Goal: Task Accomplishment & Management: Complete application form

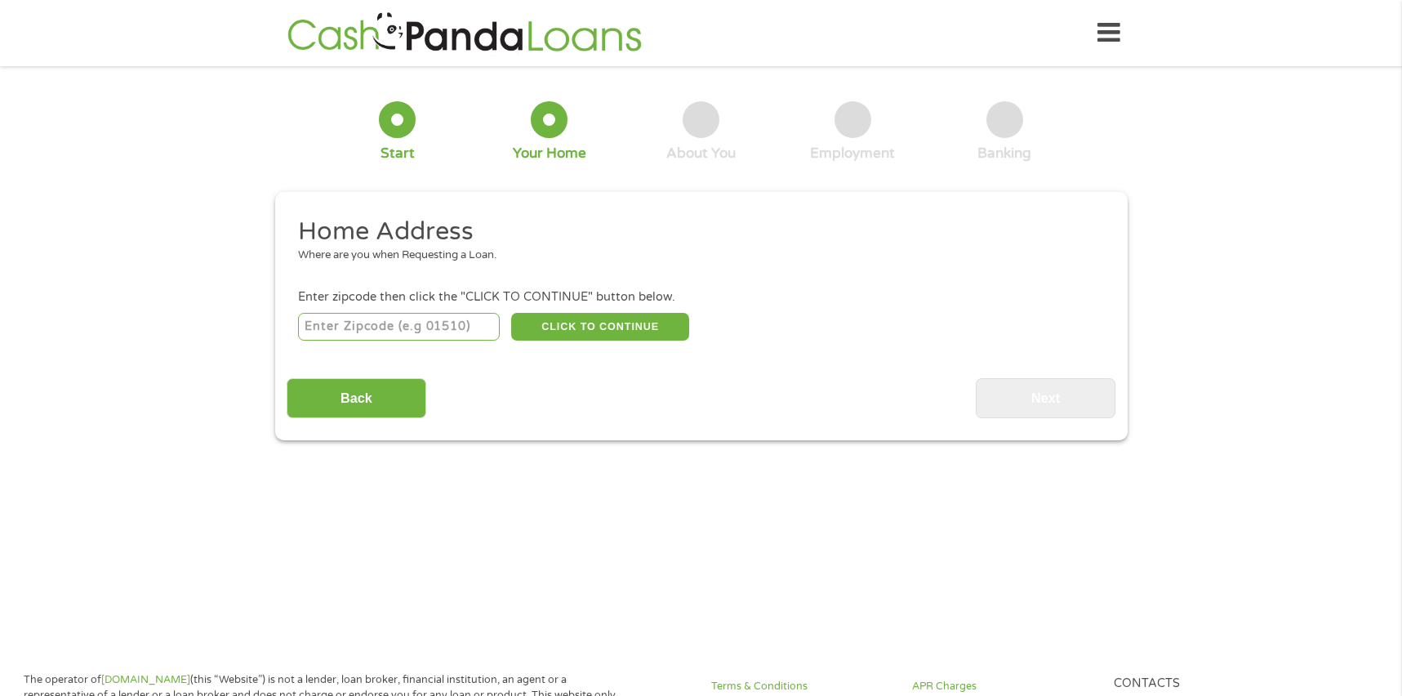
click at [398, 332] on input "number" at bounding box center [399, 327] width 202 height 28
type input "70769"
select select "[US_STATE]"
click at [566, 328] on button "CLICK TO CONTINUE" at bounding box center [600, 327] width 178 height 28
type input "70769"
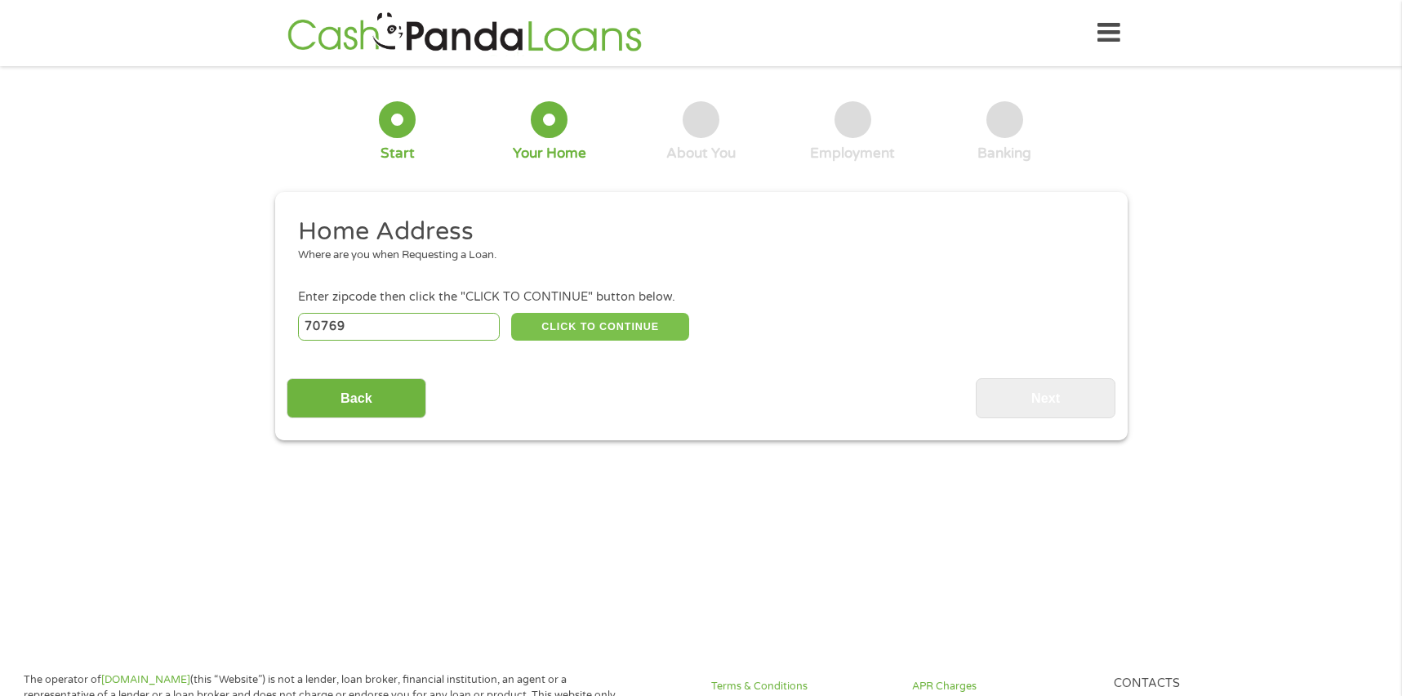
type input "[GEOGRAPHIC_DATA]"
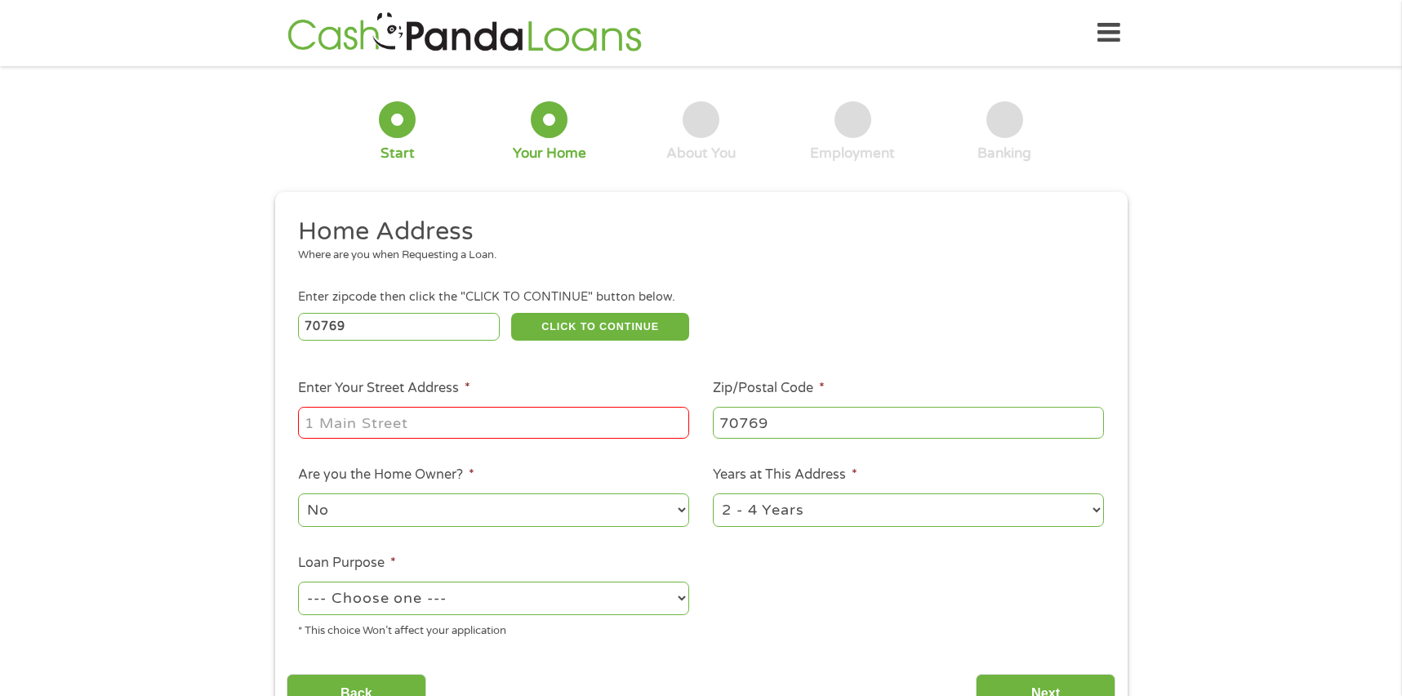
click at [448, 420] on input "Enter Your Street Address *" at bounding box center [493, 422] width 391 height 31
type input "[STREET_ADDRESS]"
click at [480, 513] on select "No Yes" at bounding box center [493, 509] width 391 height 33
select select "yes"
click at [298, 493] on select "No Yes" at bounding box center [493, 509] width 391 height 33
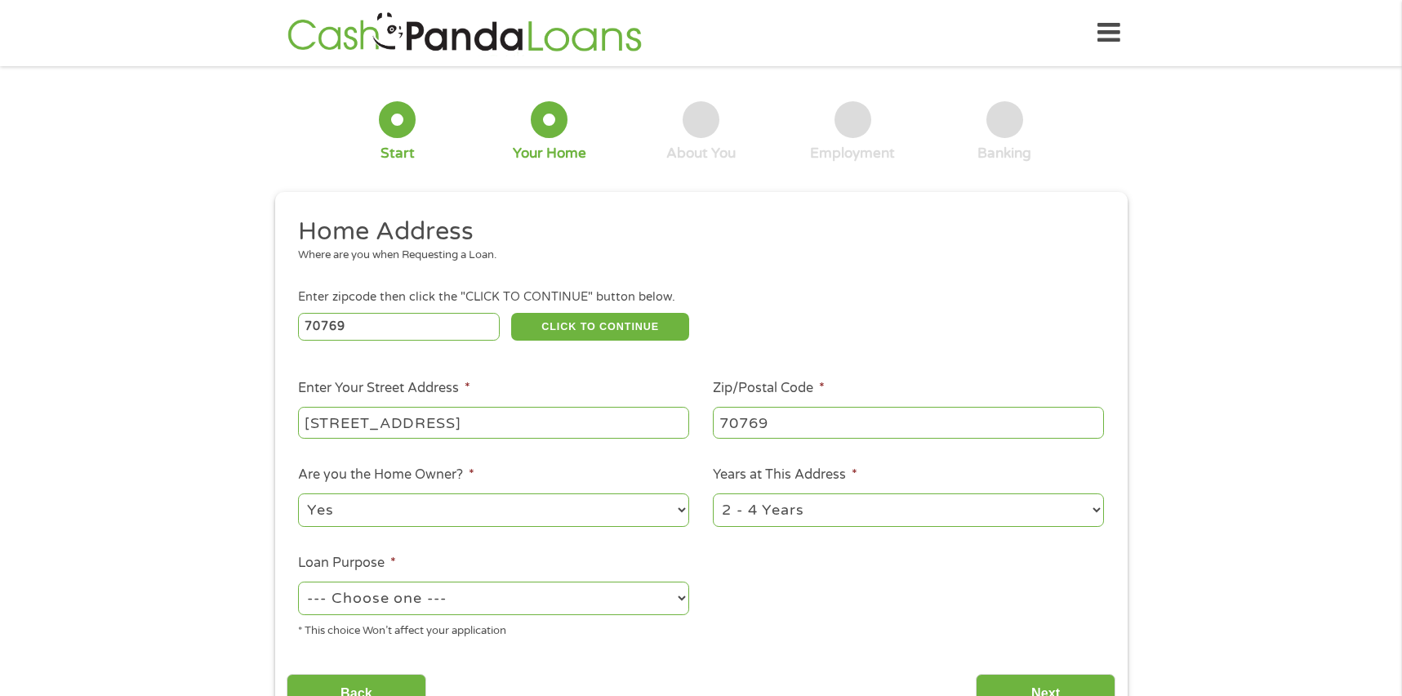
click at [777, 511] on select "1 Year or less 1 - 2 Years 2 - 4 Years Over 4 Years" at bounding box center [908, 509] width 391 height 33
select select "60months"
click at [713, 493] on select "1 Year or less 1 - 2 Years 2 - 4 Years Over 4 Years" at bounding box center [908, 509] width 391 height 33
click at [464, 594] on select "--- Choose one --- Pay Bills Debt Consolidation Home Improvement Major Purchase…" at bounding box center [493, 597] width 391 height 33
select select "shorttermcash"
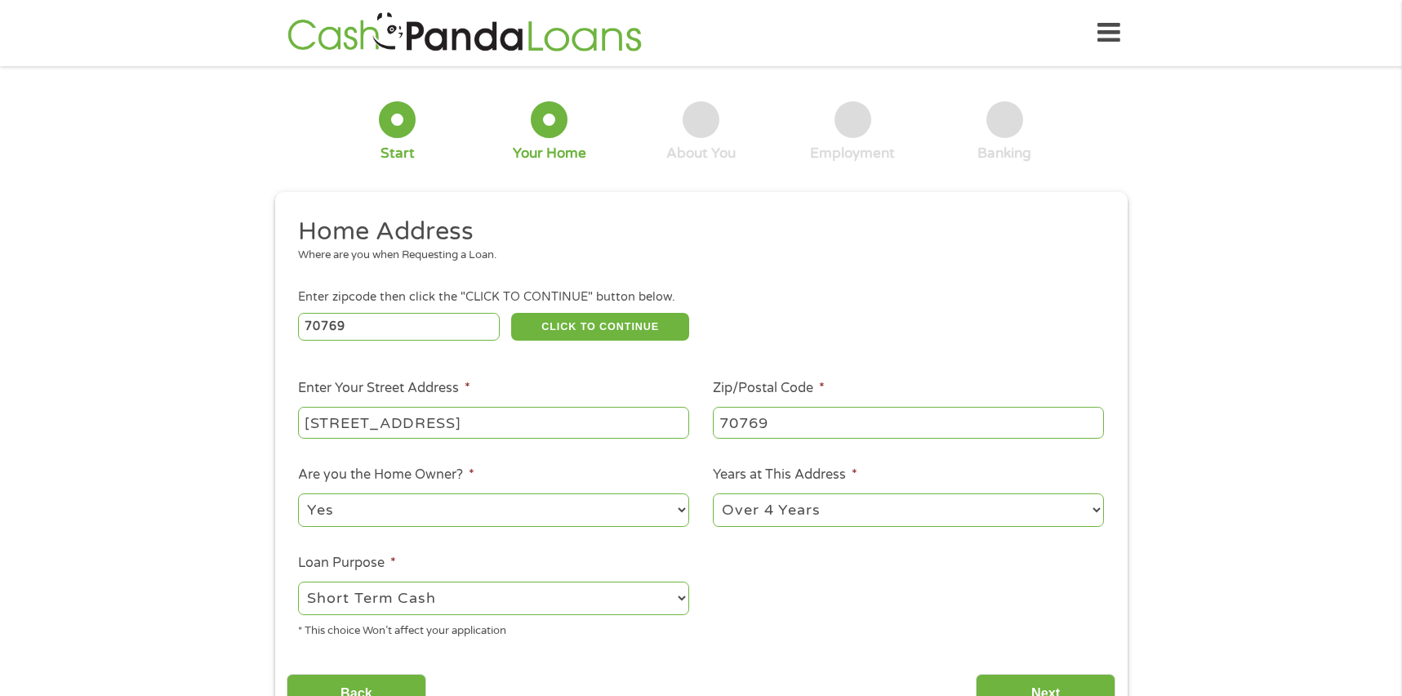
click at [298, 581] on select "--- Choose one --- Pay Bills Debt Consolidation Home Improvement Major Purchase…" at bounding box center [493, 597] width 391 height 33
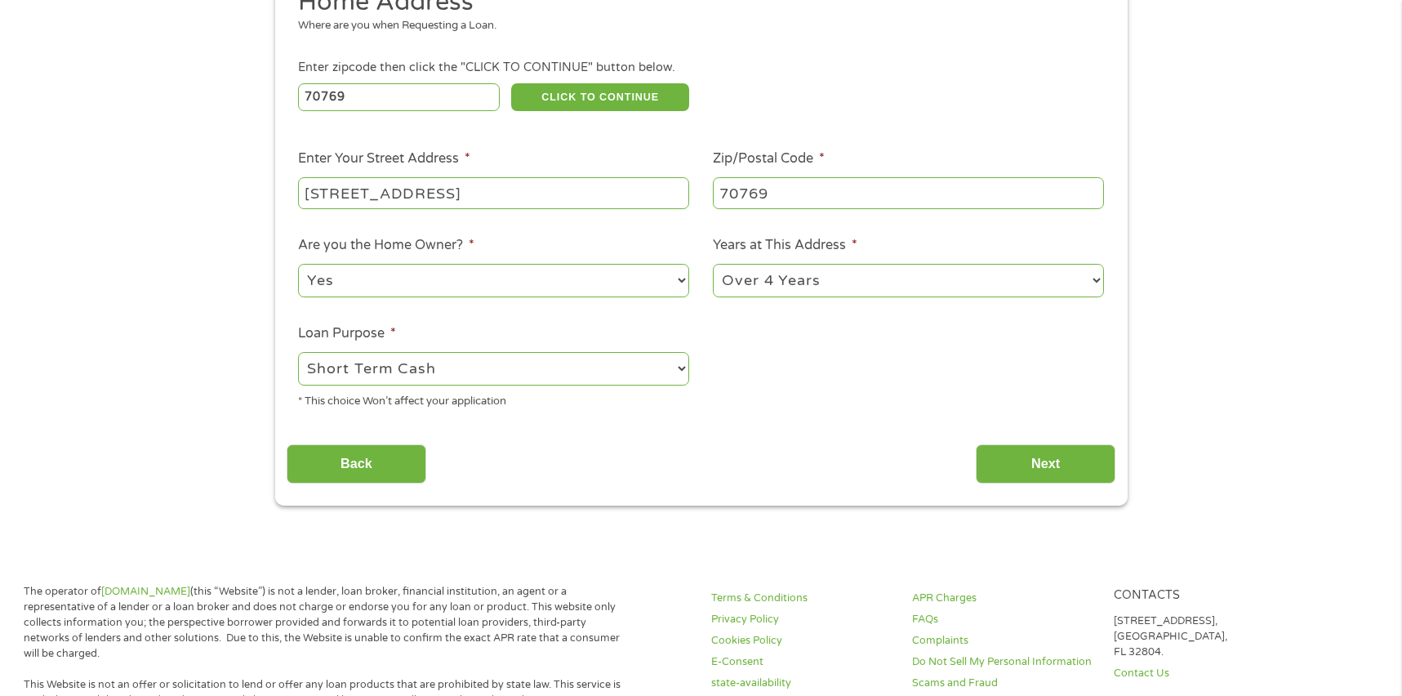
scroll to position [245, 0]
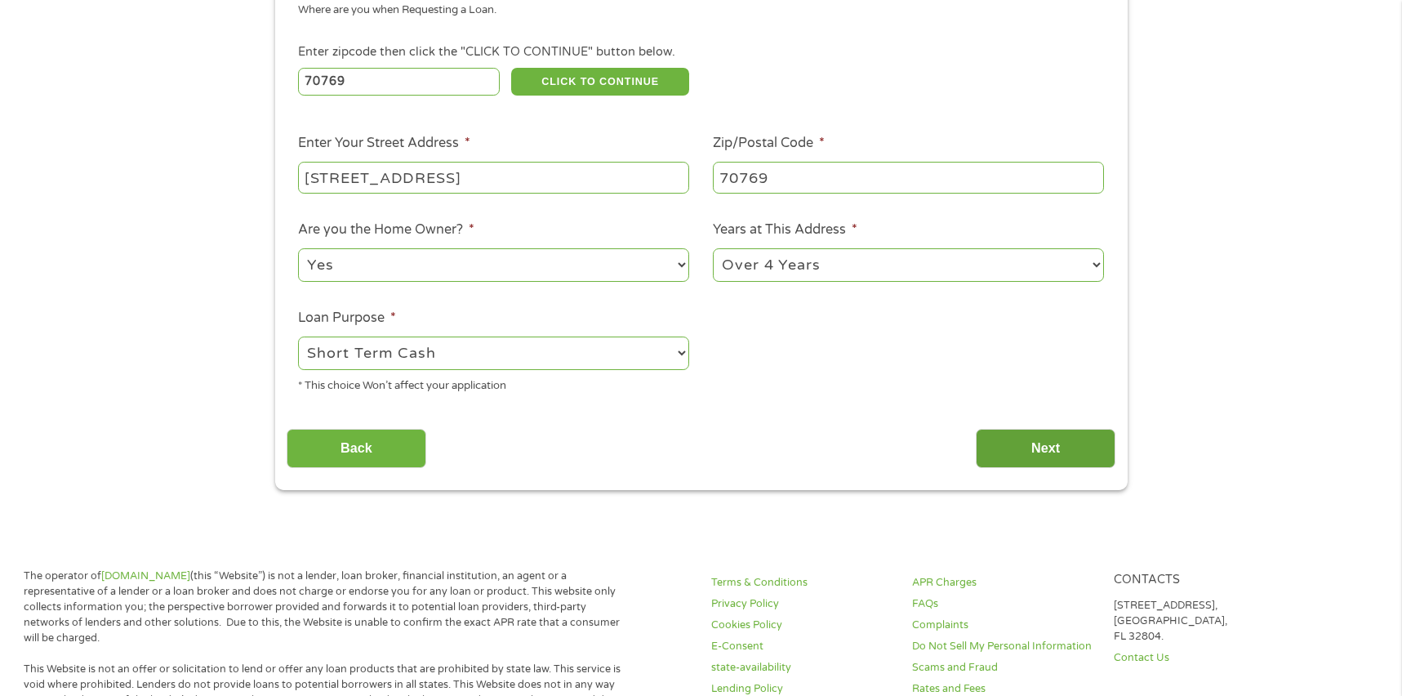
click at [1056, 452] on input "Next" at bounding box center [1046, 449] width 140 height 40
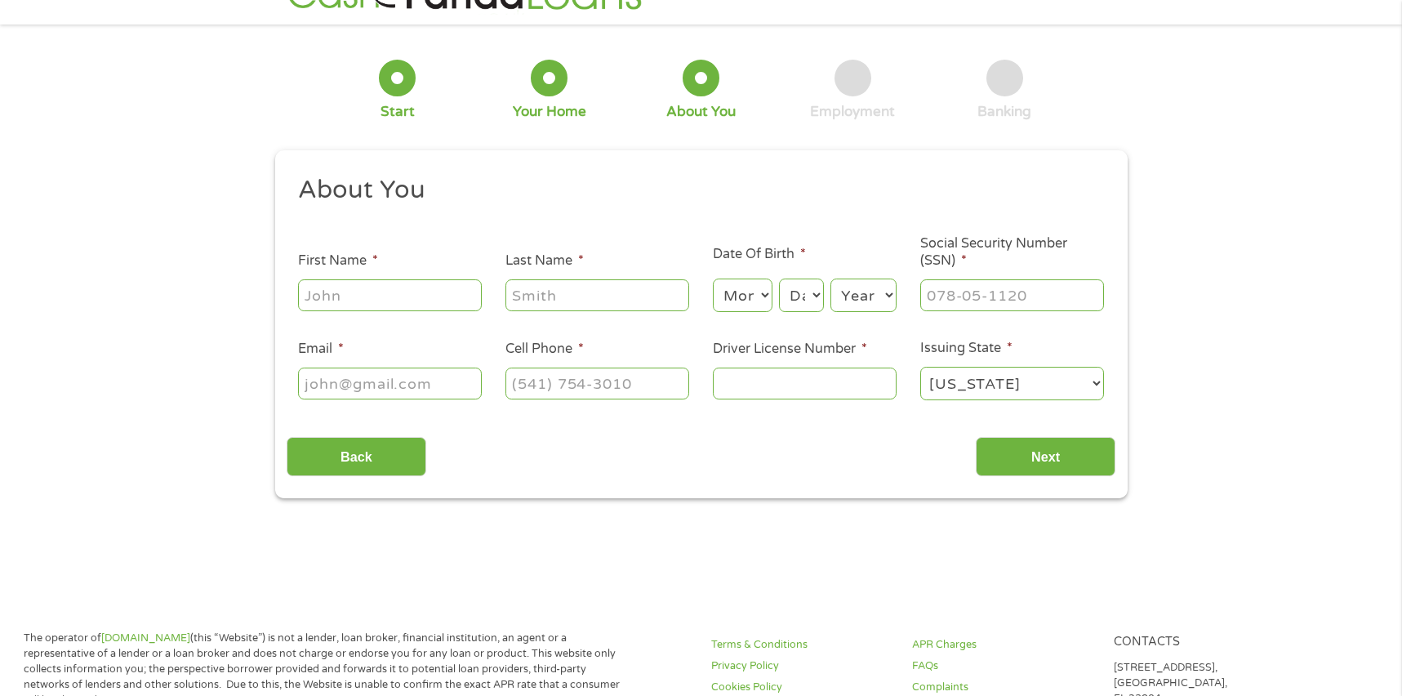
scroll to position [0, 0]
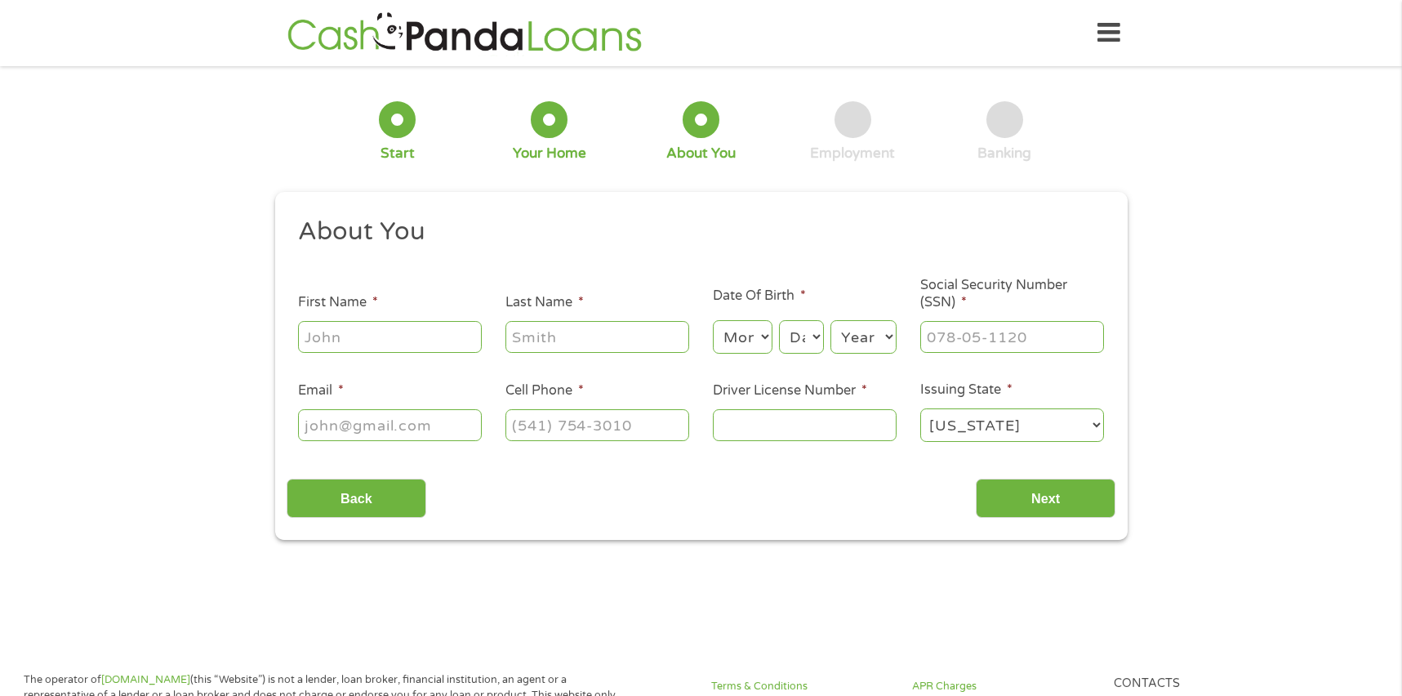
click at [379, 336] on input "First Name *" at bounding box center [390, 336] width 184 height 31
type input "[PERSON_NAME]"
type input "[EMAIL_ADDRESS][DOMAIN_NAME]"
type input "[PHONE_NUMBER]"
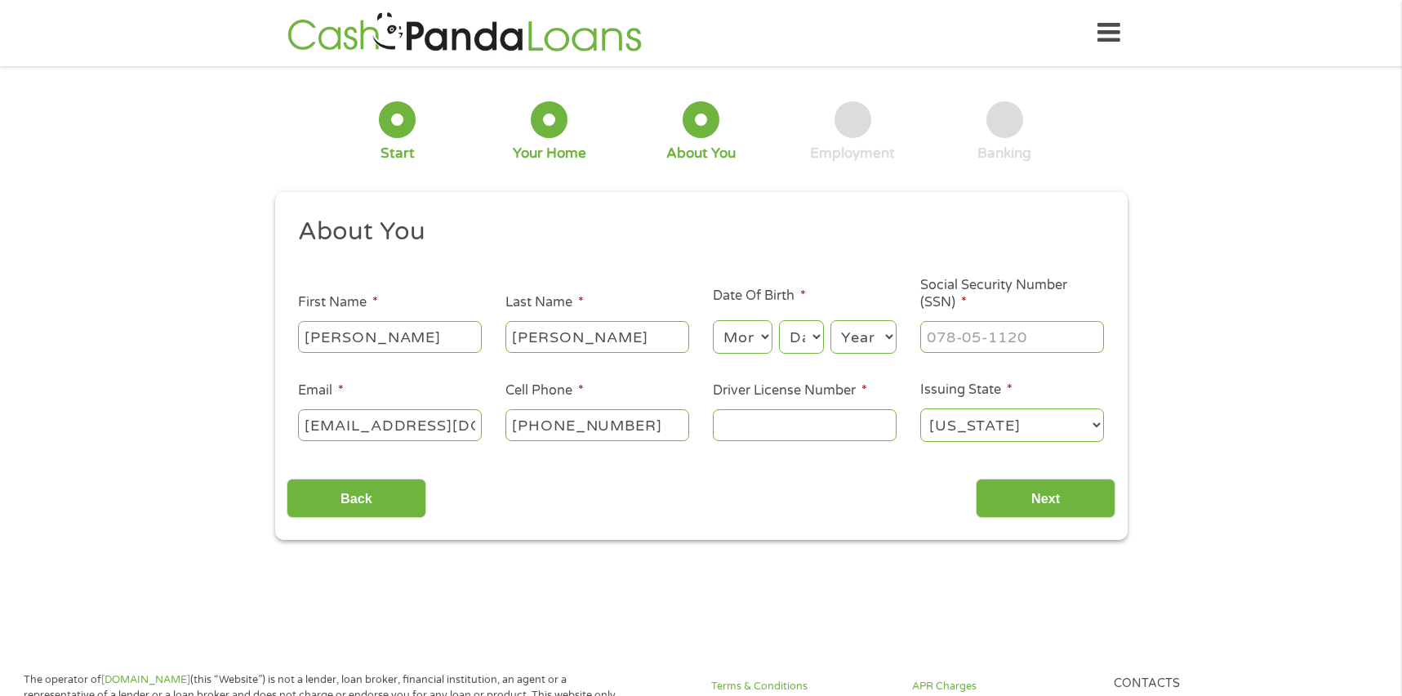
click at [740, 337] on select "Month 1 2 3 4 5 6 7 8 9 10 11 12" at bounding box center [743, 336] width 60 height 33
select select "4"
click at [713, 320] on select "Month 1 2 3 4 5 6 7 8 9 10 11 12" at bounding box center [743, 336] width 60 height 33
click at [811, 348] on select "Day 1 2 3 4 5 6 7 8 9 10 11 12 13 14 15 16 17 18 19 20 21 22 23 24 25 26 27 28 …" at bounding box center [801, 336] width 44 height 33
select select "28"
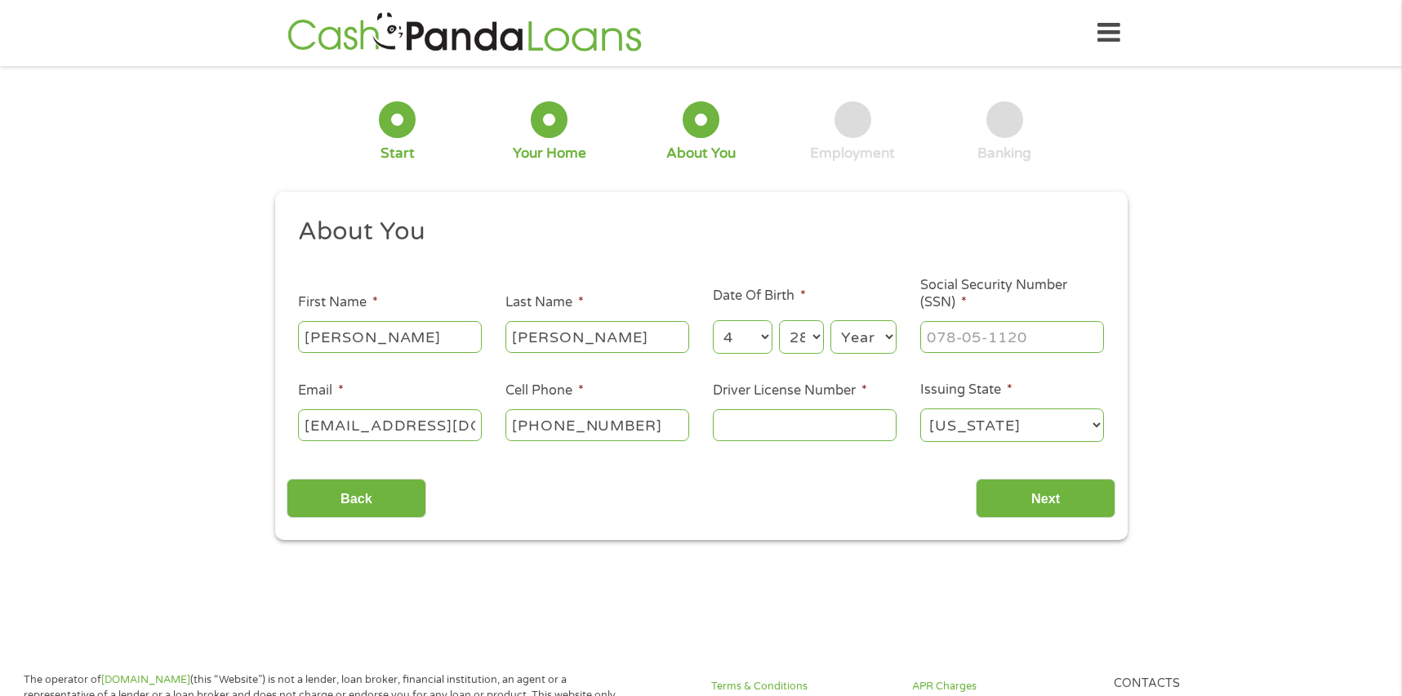
click at [779, 320] on select "Day 1 2 3 4 5 6 7 8 9 10 11 12 13 14 15 16 17 18 19 20 21 22 23 24 25 26 27 28 …" at bounding box center [801, 336] width 44 height 33
click at [870, 338] on select "Year [DATE] 2006 2005 2004 2003 2002 2001 2000 1999 1998 1997 1996 1995 1994 19…" at bounding box center [863, 336] width 66 height 33
select select "1981"
click at [830, 320] on select "Year [DATE] 2006 2005 2004 2003 2002 2001 2000 1999 1998 1997 1996 1995 1994 19…" at bounding box center [863, 336] width 66 height 33
click at [987, 350] on input "___-__-____" at bounding box center [1012, 336] width 184 height 31
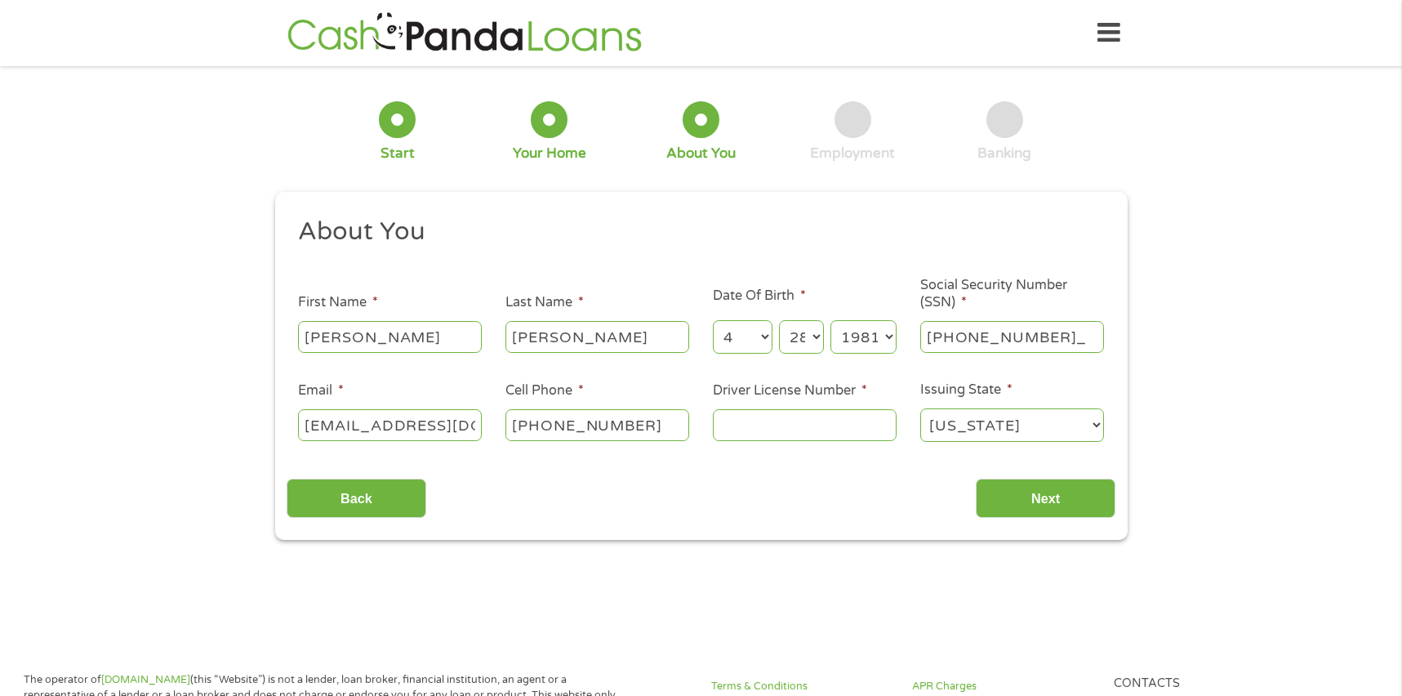
type input "430-47-3091"
click at [784, 422] on input "Driver License Number *" at bounding box center [805, 424] width 184 height 31
type input "903620948"
click at [1044, 502] on input "Next" at bounding box center [1046, 498] width 140 height 40
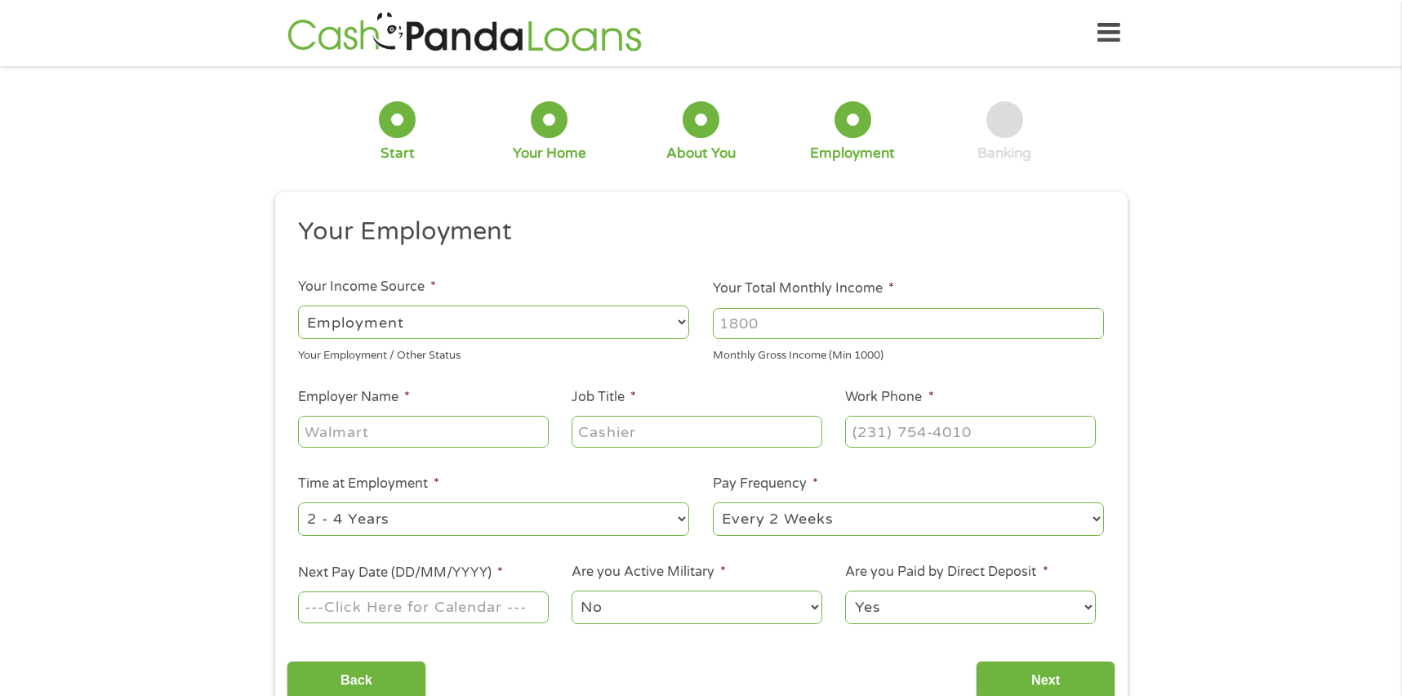
click at [769, 324] on input "Your Total Monthly Income *" at bounding box center [908, 323] width 391 height 31
type input "12200"
click at [420, 428] on input "Employer Name *" at bounding box center [423, 431] width 250 height 31
click at [414, 430] on input "Hunt Guillot" at bounding box center [423, 431] width 250 height 31
type input "Hunt Guillot and Associates"
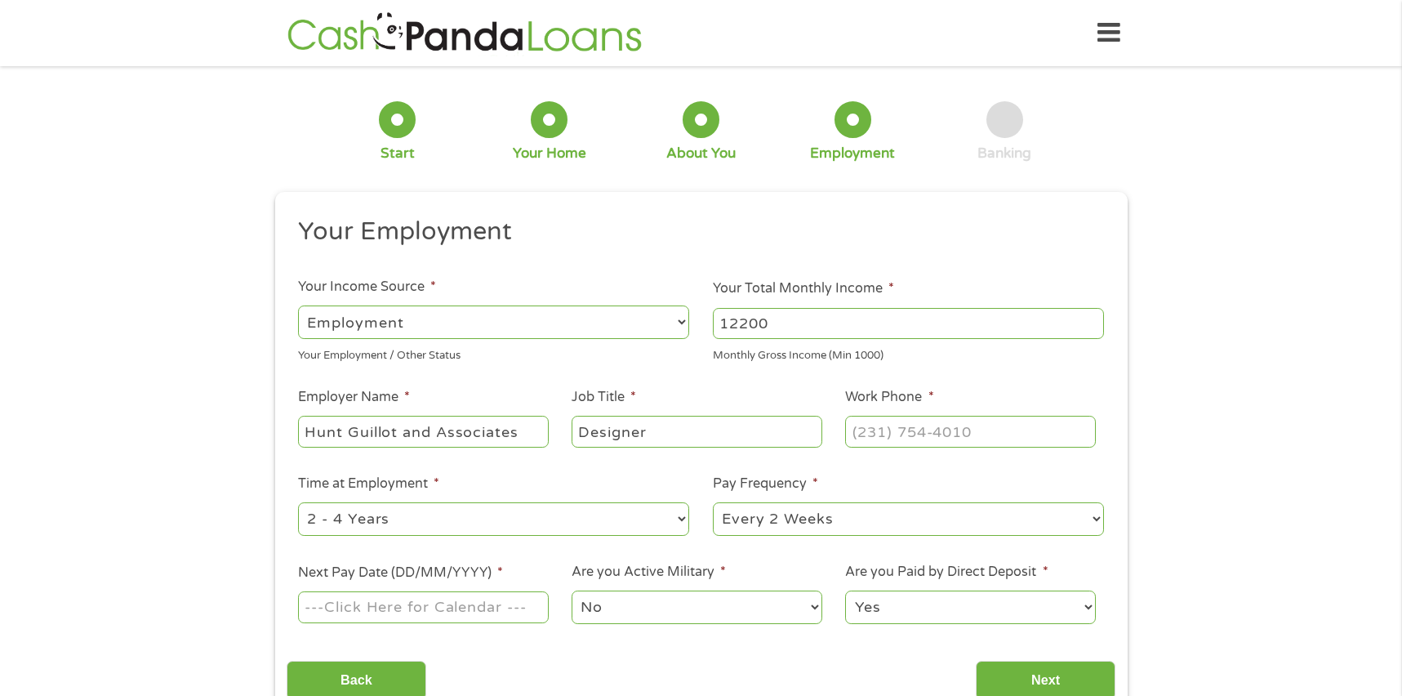
type input "Designer"
type input "[PHONE_NUMBER]"
click at [554, 519] on select "--- Choose one --- 1 Year or less 1 - 2 Years 2 - 4 Years Over 4 Years" at bounding box center [493, 518] width 391 height 33
select select "60months"
click at [298, 502] on select "--- Choose one --- 1 Year or less 1 - 2 Years 2 - 4 Years Over 4 Years" at bounding box center [493, 518] width 391 height 33
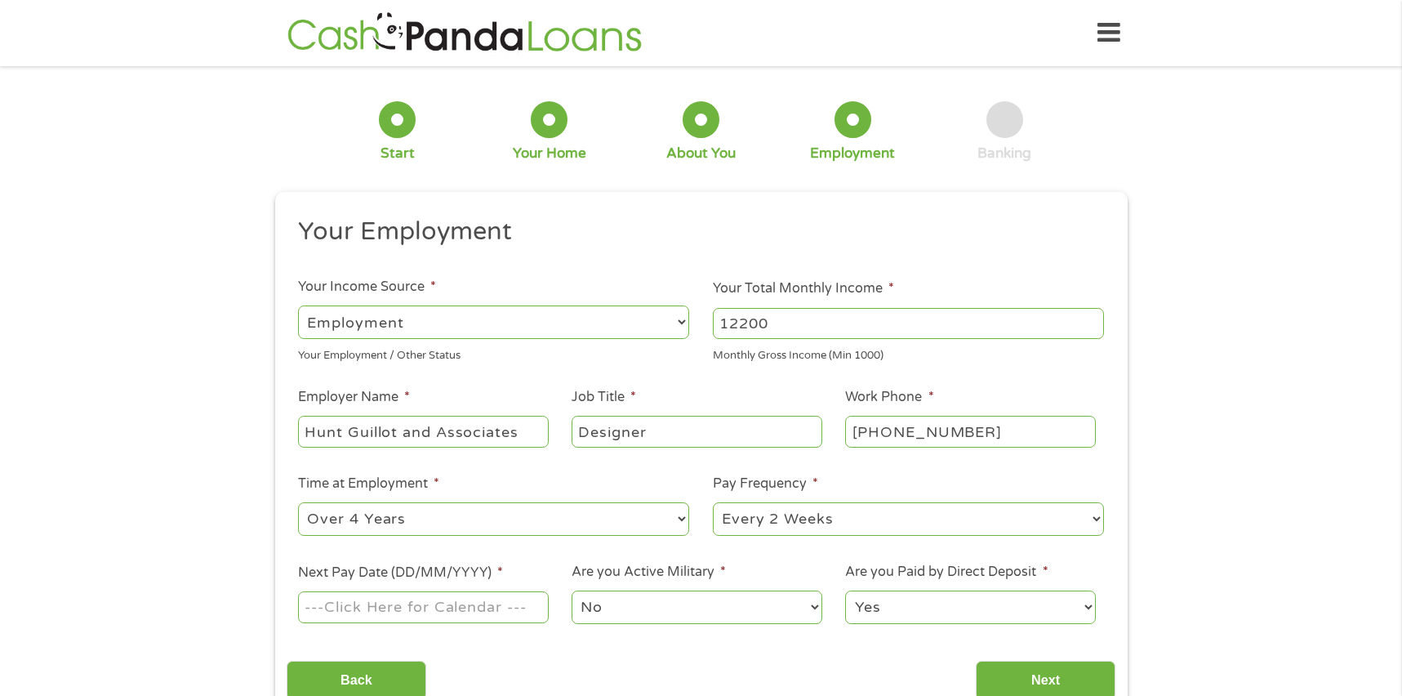
click at [860, 514] on select "--- Choose one --- Every 2 Weeks Every Week Monthly Semi-Monthly" at bounding box center [908, 518] width 391 height 33
click at [713, 502] on select "--- Choose one --- Every 2 Weeks Every Week Monthly Semi-Monthly" at bounding box center [908, 518] width 391 height 33
click at [483, 610] on input "Next Pay Date (DD/MM/YYYY) *" at bounding box center [423, 606] width 250 height 31
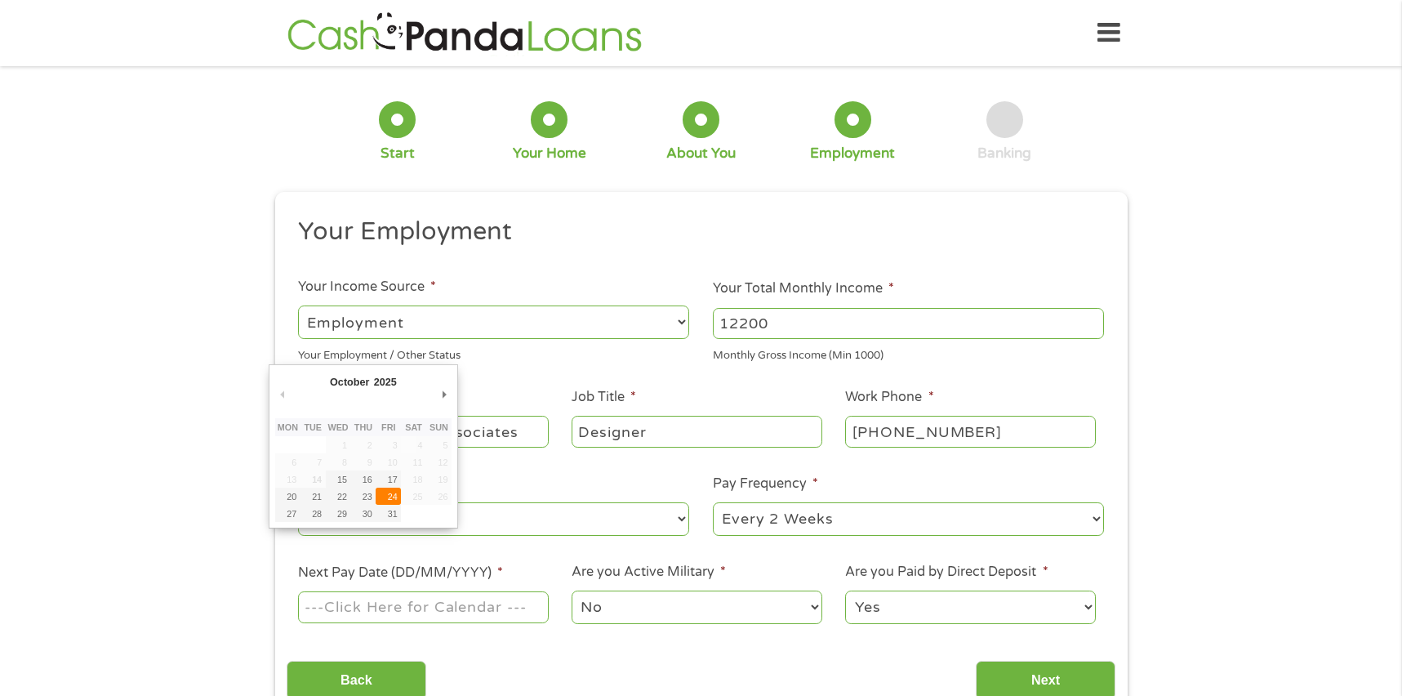
type input "[DATE]"
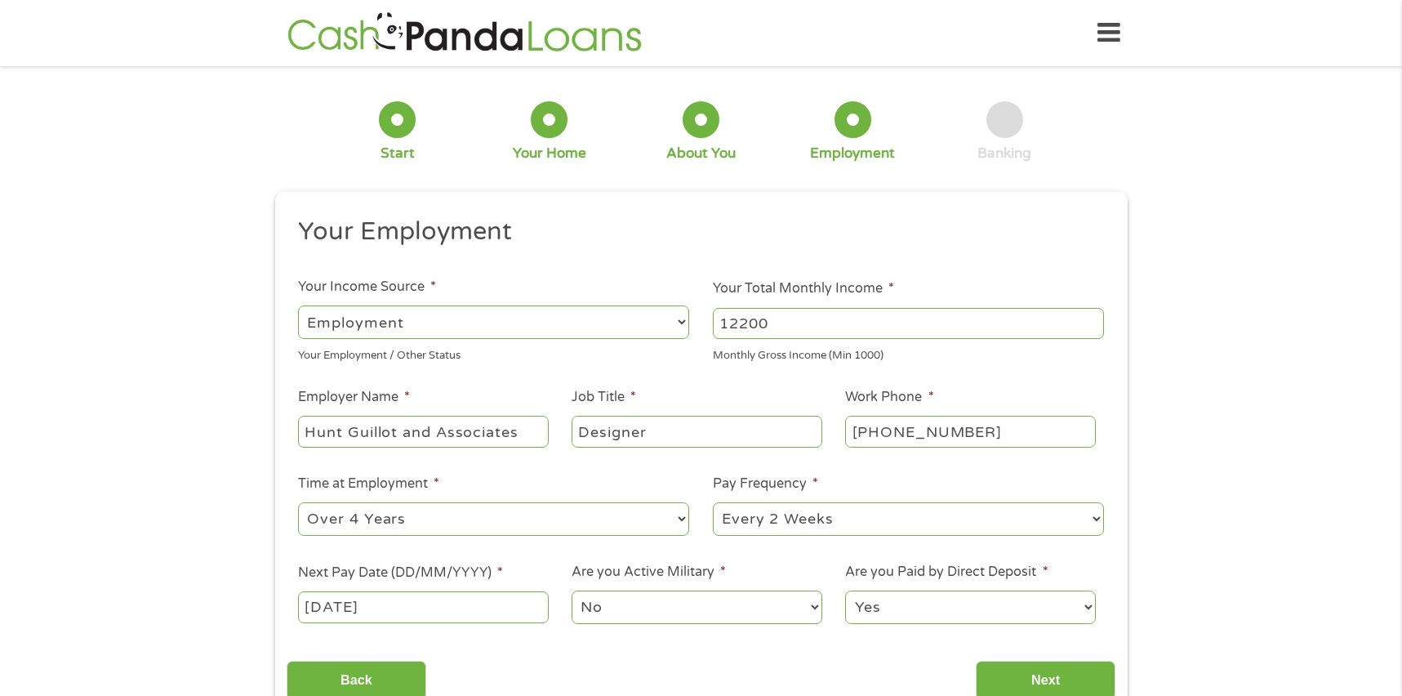
click at [712, 610] on select "No Yes" at bounding box center [696, 606] width 250 height 33
drag, startPoint x: 905, startPoint y: 606, endPoint x: 954, endPoint y: 610, distance: 49.2
click at [905, 606] on select "Yes No" at bounding box center [970, 606] width 250 height 33
click at [1180, 544] on div "1 Start 2 Your Home 3 About You 4 Employment 5 Banking 6 This field is hidden w…" at bounding box center [701, 400] width 1402 height 644
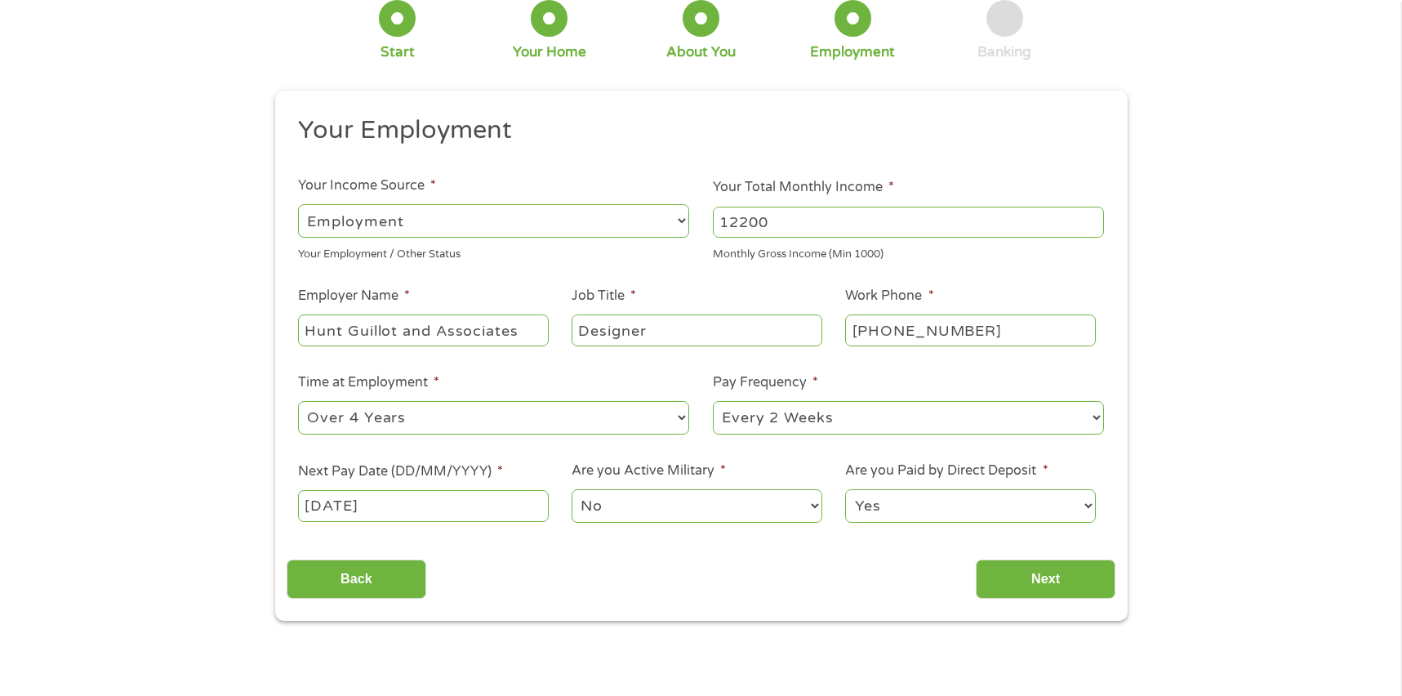
scroll to position [245, 0]
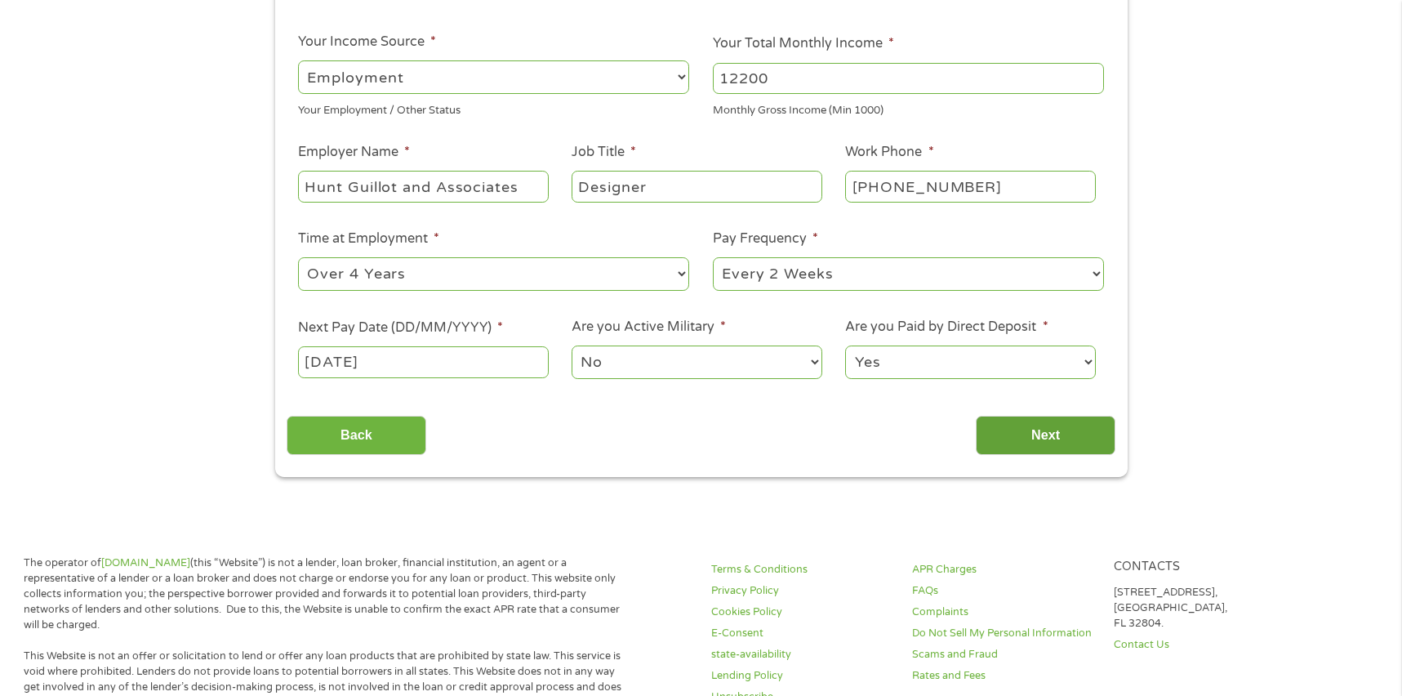
click at [1059, 440] on input "Next" at bounding box center [1046, 436] width 140 height 40
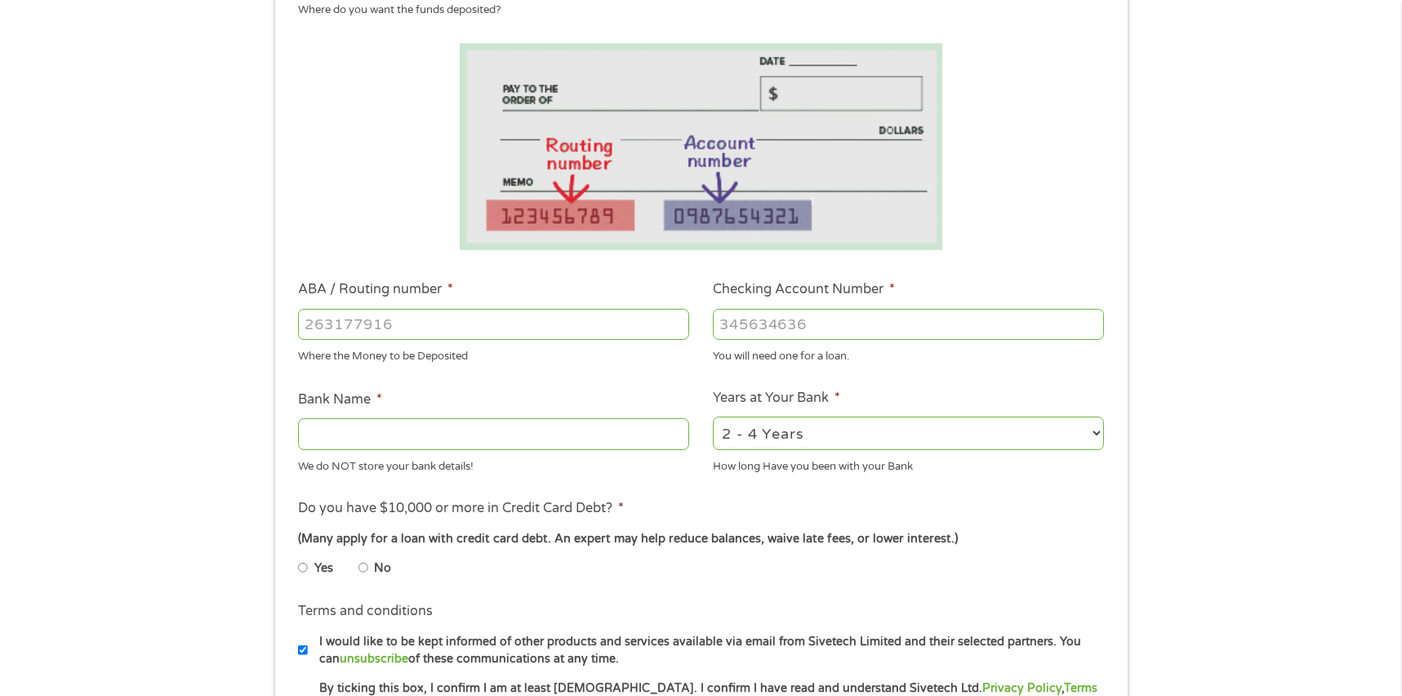
click at [400, 324] on input "ABA / Routing number *" at bounding box center [493, 324] width 391 height 31
type input "065403626"
type input "REGIONS BANK"
type input "065403626"
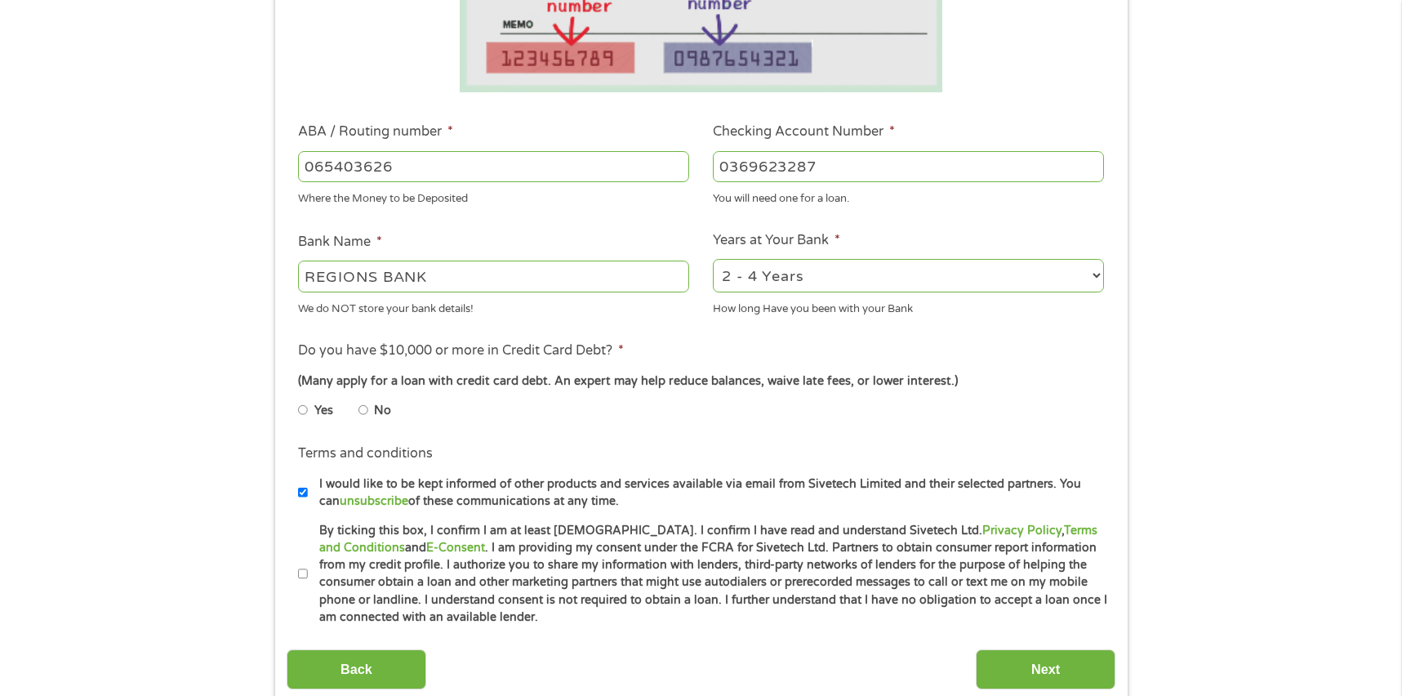
scroll to position [408, 0]
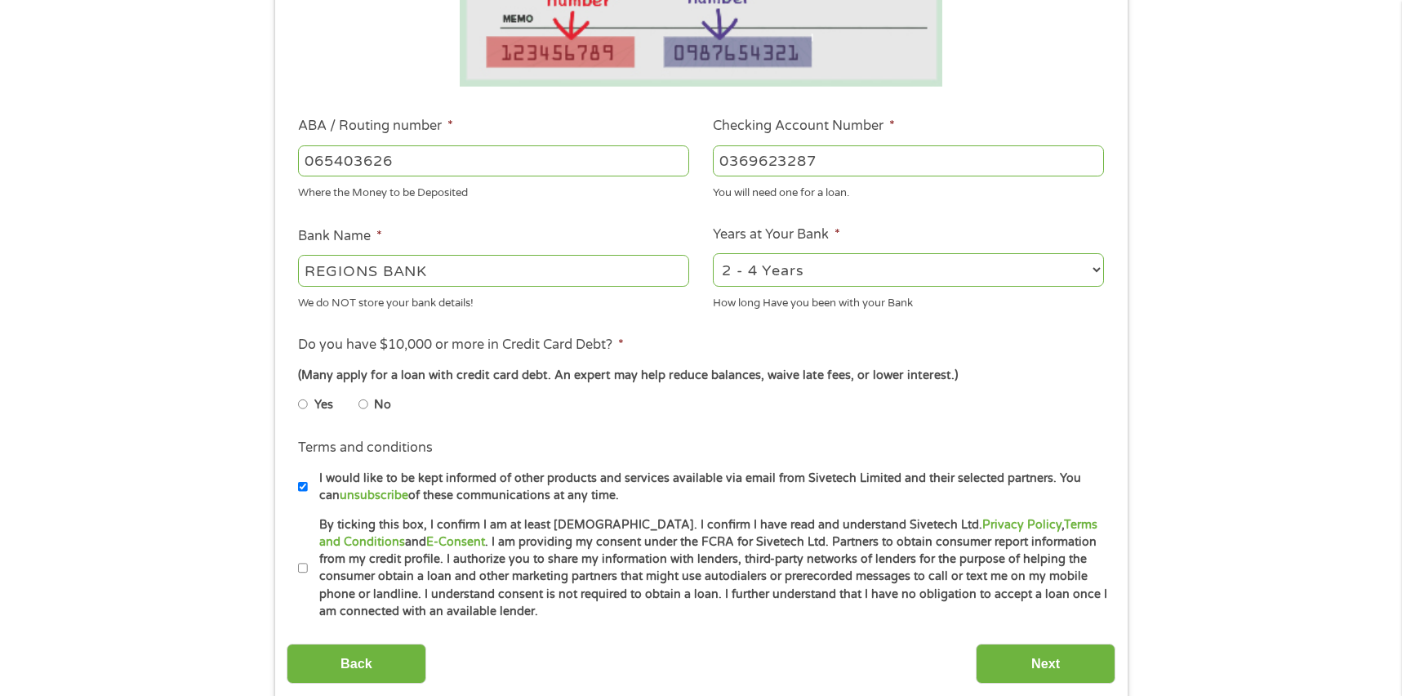
type input "0369623287"
click at [367, 402] on input "No" at bounding box center [363, 404] width 10 height 26
radio input "true"
click at [296, 571] on li "Terms and conditions * By ticking this box, I confirm I am at least [DEMOGRAPHI…" at bounding box center [701, 568] width 829 height 104
click at [308, 567] on label "By ticking this box, I confirm I am at least [DEMOGRAPHIC_DATA]. I confirm I ha…" at bounding box center [708, 568] width 801 height 104
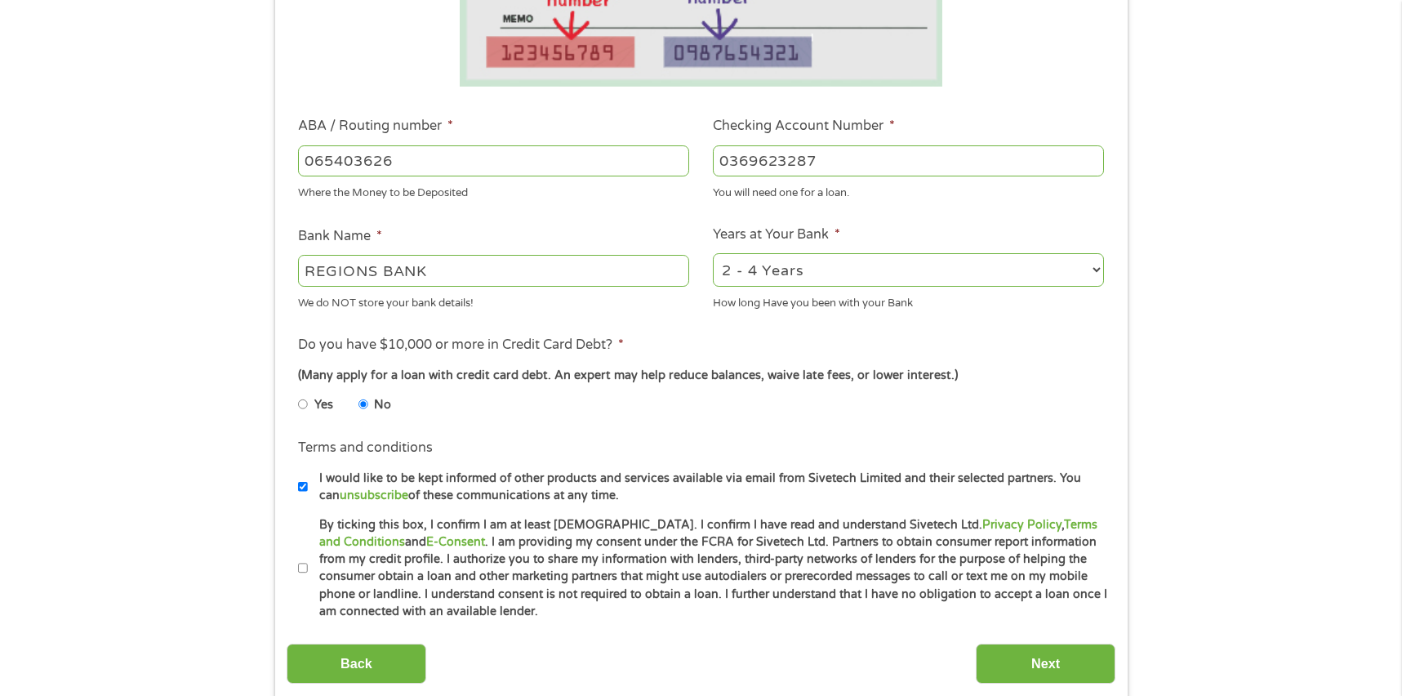
click at [307, 567] on input "By ticking this box, I confirm I am at least [DEMOGRAPHIC_DATA]. I confirm I ha…" at bounding box center [303, 568] width 10 height 26
checkbox input "true"
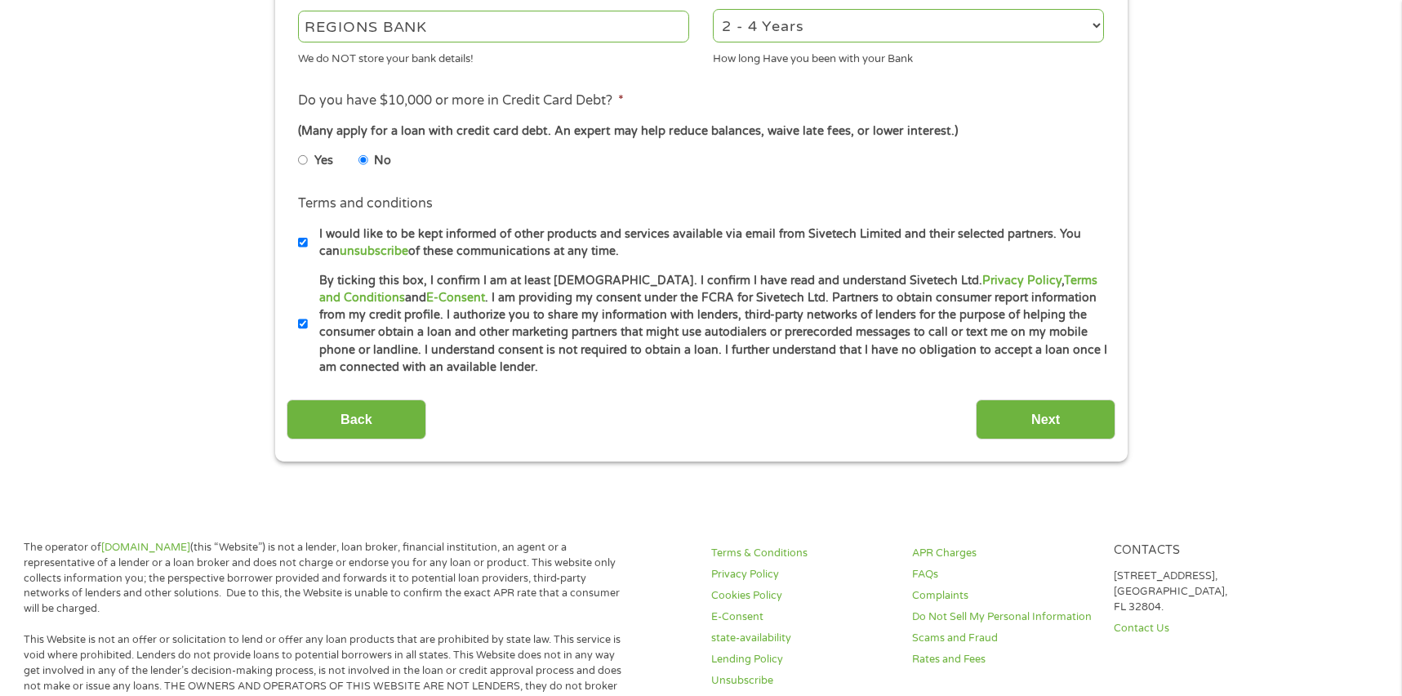
scroll to position [653, 0]
click at [302, 243] on input "I would like to be kept informed of other products and services available via e…" at bounding box center [303, 242] width 10 height 26
checkbox input "false"
click at [1049, 427] on input "Next" at bounding box center [1046, 418] width 140 height 40
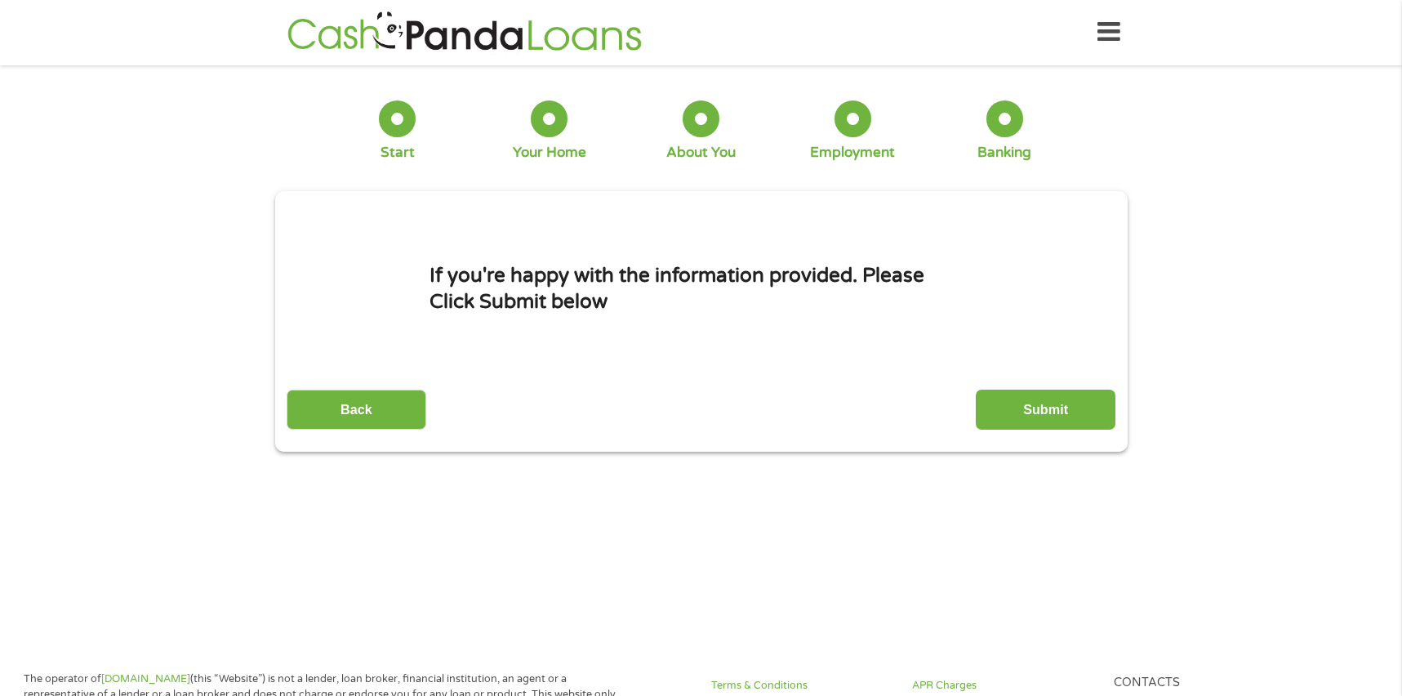
scroll to position [0, 0]
click at [1046, 409] on input "Submit" at bounding box center [1046, 410] width 140 height 40
